Goal: Transaction & Acquisition: Purchase product/service

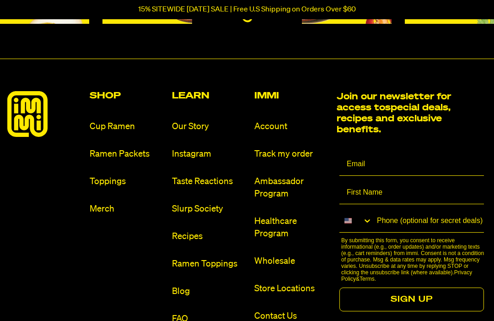
scroll to position [4128, 0]
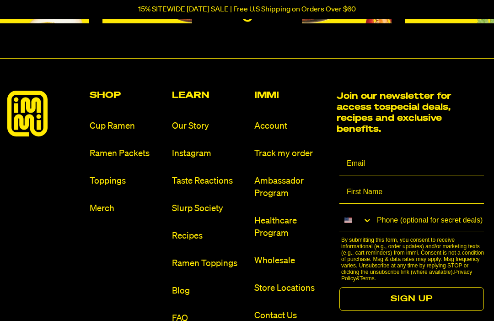
click at [297, 294] on link "Store Locations" at bounding box center [291, 288] width 75 height 12
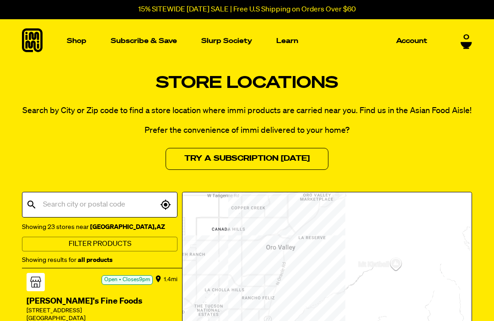
click at [116, 206] on input "text" at bounding box center [99, 204] width 117 height 17
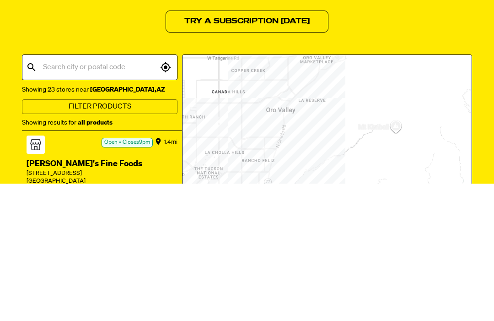
type input "s"
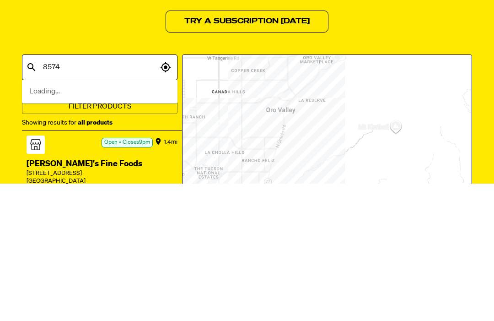
type input "85743"
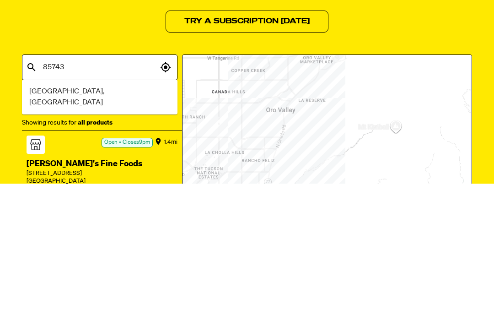
click at [62, 223] on span "Tucson, AZ" at bounding box center [99, 234] width 141 height 22
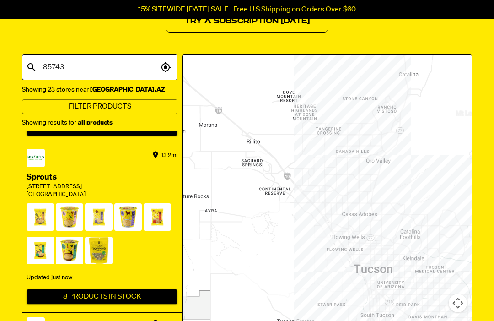
scroll to position [779, 0]
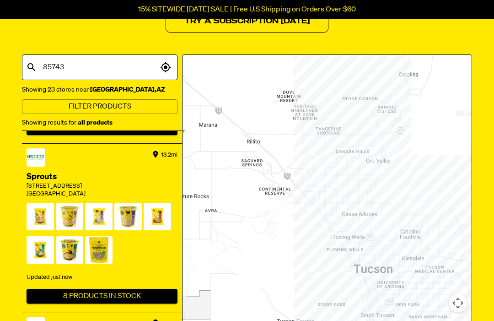
click at [301, 229] on div at bounding box center [327, 215] width 289 height 320
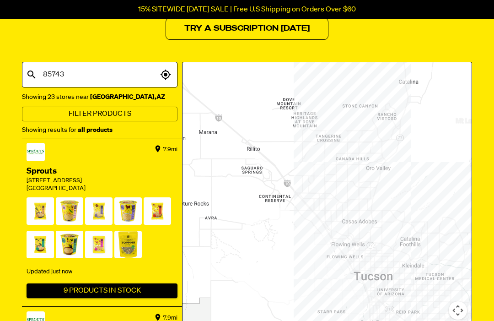
scroll to position [131, 0]
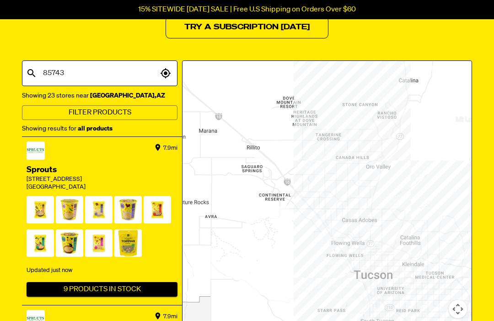
click at [134, 113] on button "Filter Products" at bounding box center [100, 113] width 156 height 15
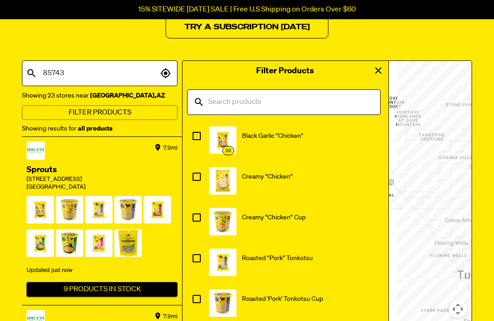
scroll to position [131, 0]
click at [201, 140] on input "checkbox" at bounding box center [196, 135] width 19 height 19
checkbox input "true"
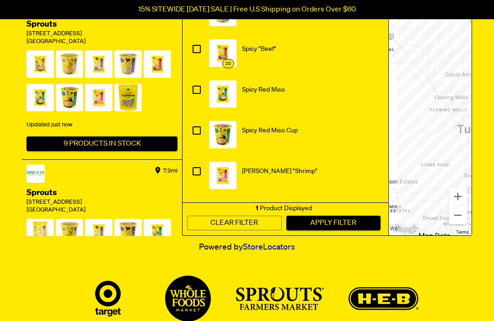
scroll to position [145, 0]
click at [199, 171] on input "checkbox" at bounding box center [196, 171] width 19 height 19
checkbox input "true"
click at [349, 230] on button "Apply Filter" at bounding box center [333, 223] width 95 height 15
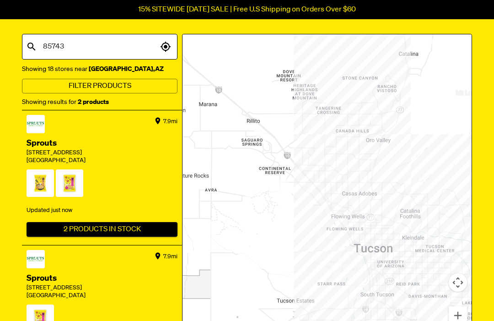
scroll to position [158, 0]
click at [75, 178] on span at bounding box center [69, 185] width 27 height 32
click at [70, 188] on span at bounding box center [69, 185] width 27 height 32
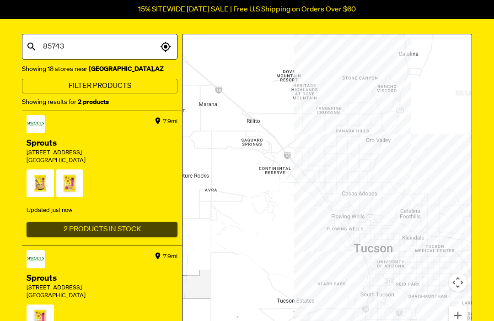
click at [118, 228] on button "2 Products In Stock" at bounding box center [102, 229] width 151 height 15
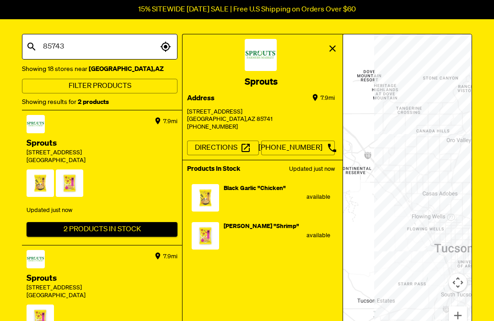
click at [247, 188] on span "Black Garlic "Chicken"" at bounding box center [255, 188] width 62 height 6
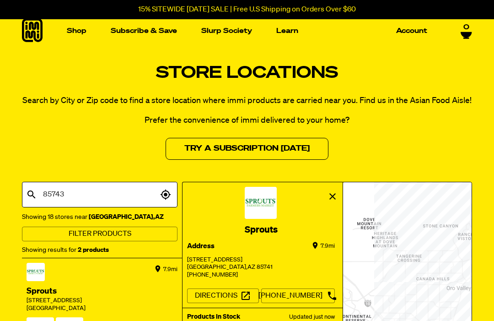
scroll to position [0, 0]
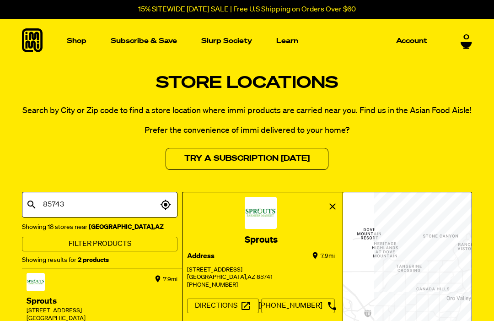
click at [81, 129] on img "Main navigation" at bounding box center [63, 126] width 92 height 92
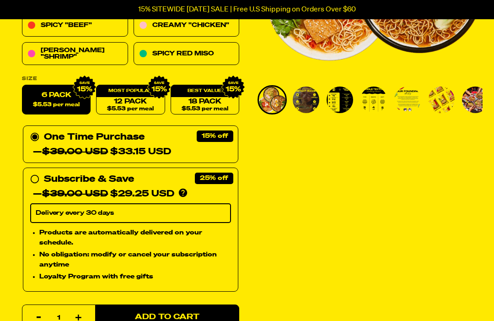
scroll to position [214, 0]
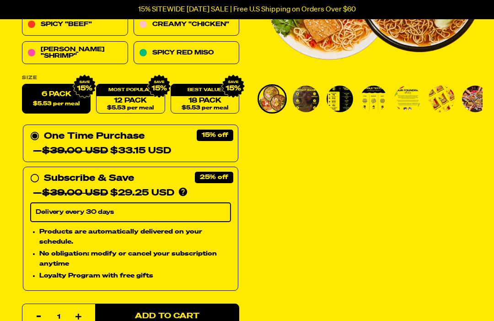
click at [379, 102] on img "Go to slide 4" at bounding box center [374, 99] width 27 height 27
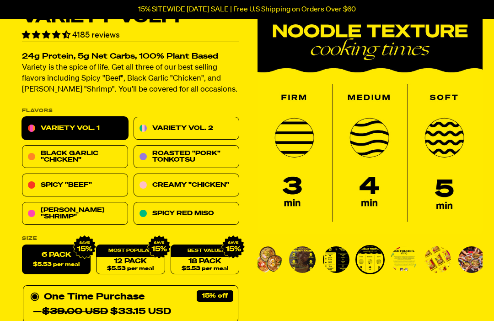
scroll to position [54, 0]
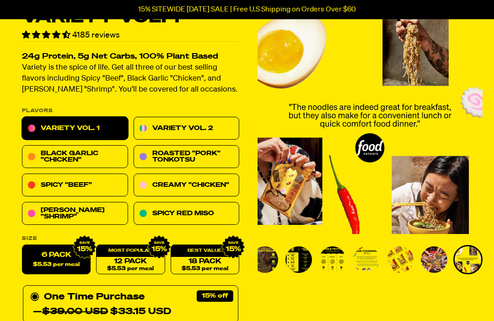
click at [368, 260] on img "Go to slide 5" at bounding box center [366, 259] width 27 height 27
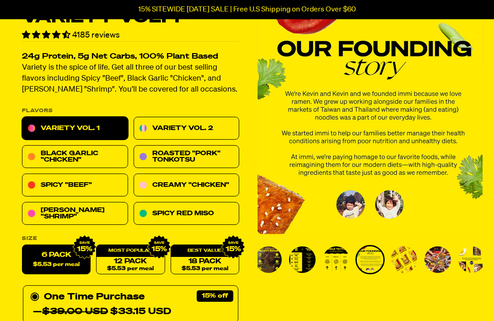
click at [403, 260] on img "Go to slide 6" at bounding box center [404, 259] width 27 height 27
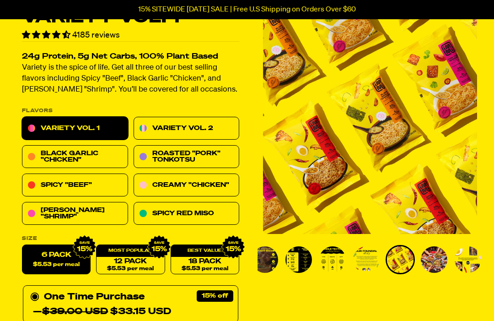
click at [88, 214] on link "[PERSON_NAME] "Shrimp"" at bounding box center [75, 213] width 106 height 23
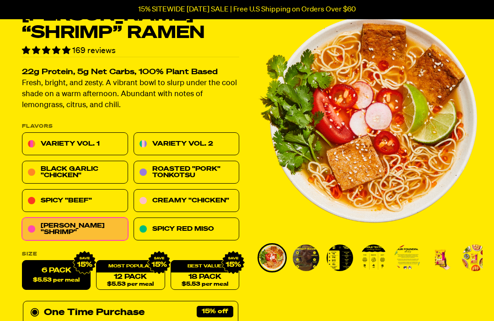
scroll to position [55, 0]
click at [90, 171] on link "Black Garlic "Chicken"" at bounding box center [75, 172] width 106 height 23
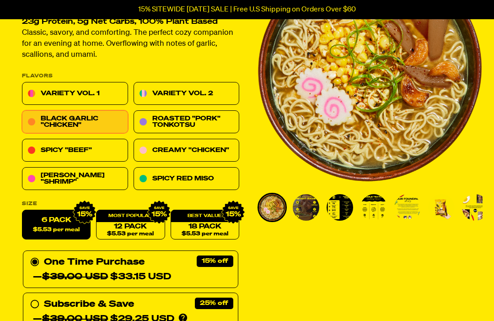
scroll to position [222, 0]
